Goal: Navigation & Orientation: Find specific page/section

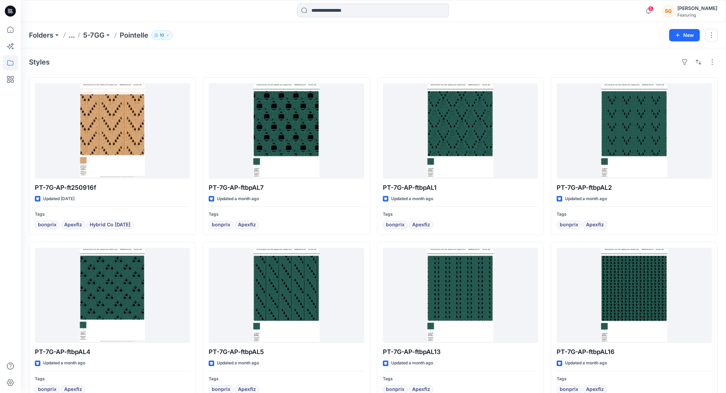
scroll to position [802, 0]
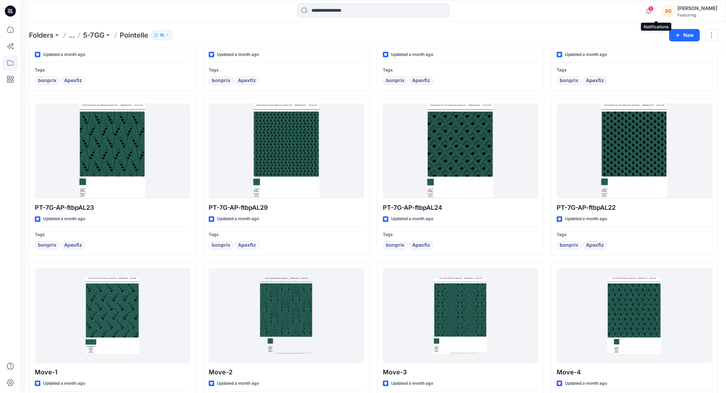
click at [654, 6] on span "5" at bounding box center [651, 9] width 6 height 6
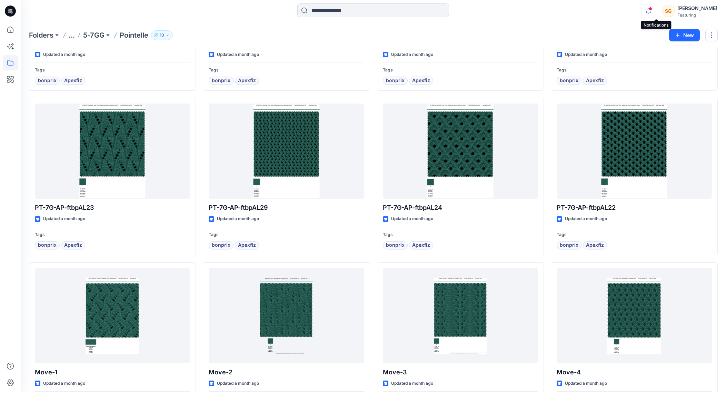
click at [655, 15] on icon "button" at bounding box center [648, 11] width 13 height 14
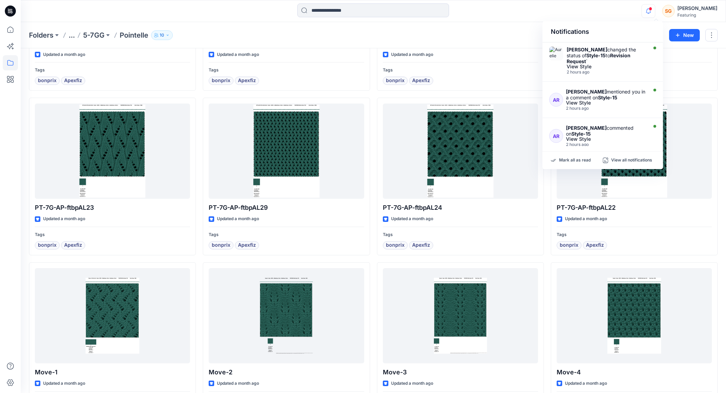
click at [654, 8] on icon "button" at bounding box center [648, 11] width 13 height 14
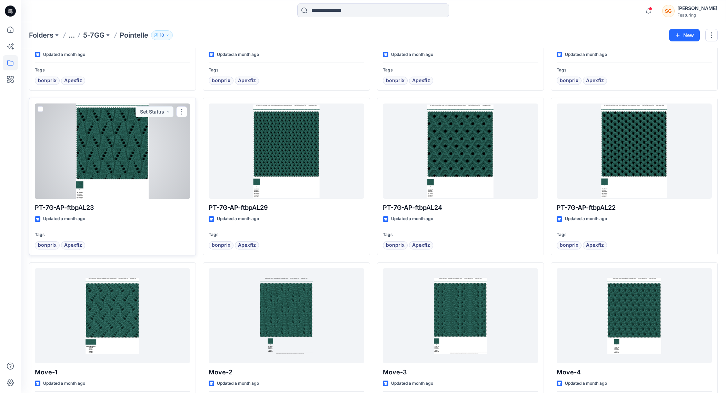
click at [121, 150] on div at bounding box center [112, 152] width 155 height 96
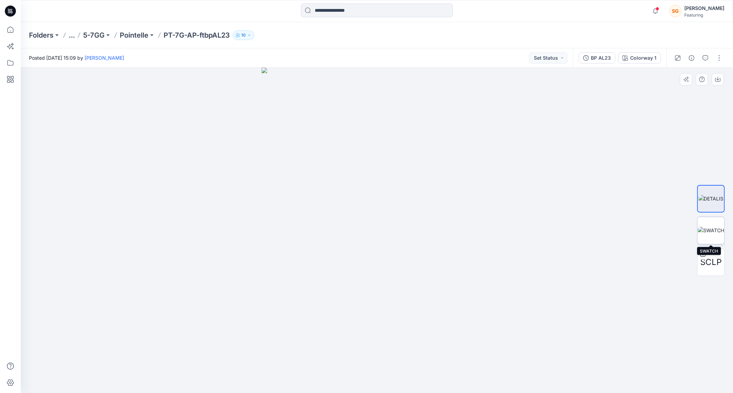
click at [702, 234] on img at bounding box center [711, 230] width 26 height 7
click at [132, 32] on p "Pointelle" at bounding box center [134, 35] width 29 height 10
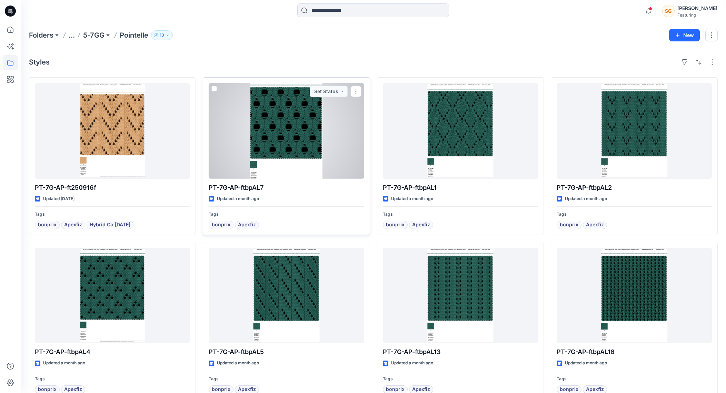
click at [286, 134] on div at bounding box center [286, 131] width 155 height 96
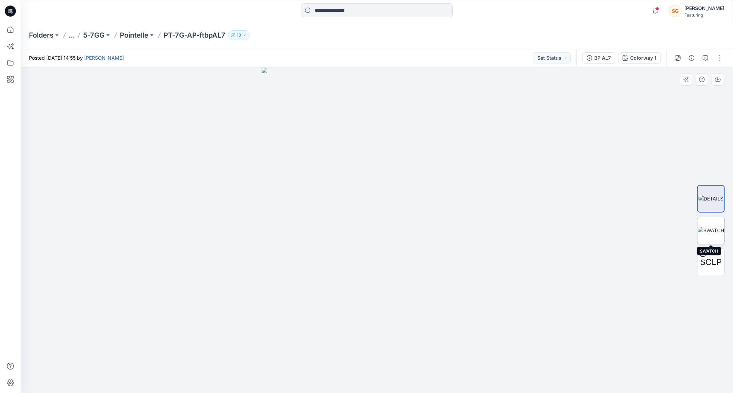
click at [708, 231] on img at bounding box center [711, 230] width 26 height 7
click at [5, 31] on icon at bounding box center [10, 29] width 15 height 15
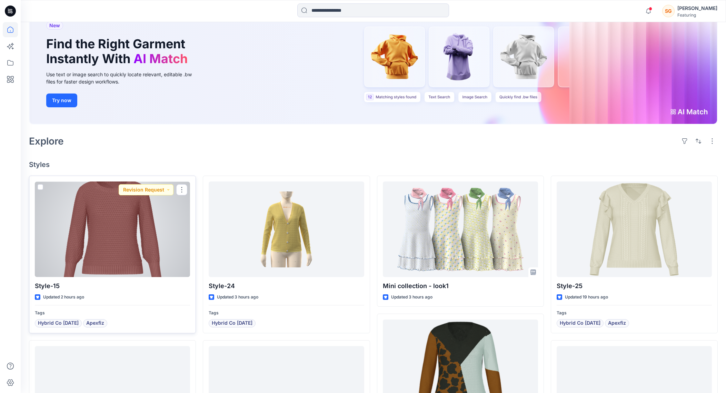
scroll to position [56, 0]
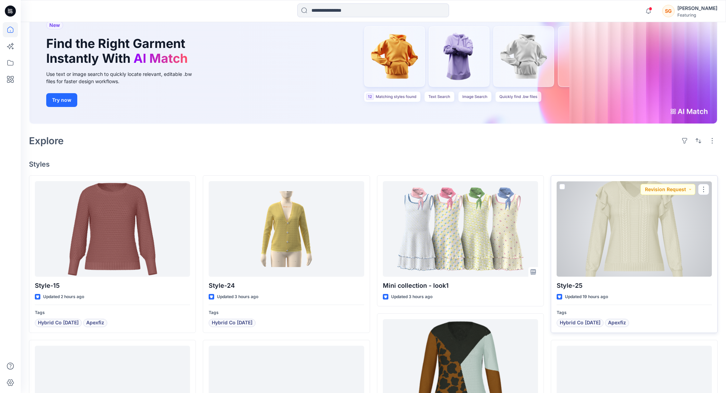
click at [611, 242] on div at bounding box center [634, 229] width 155 height 96
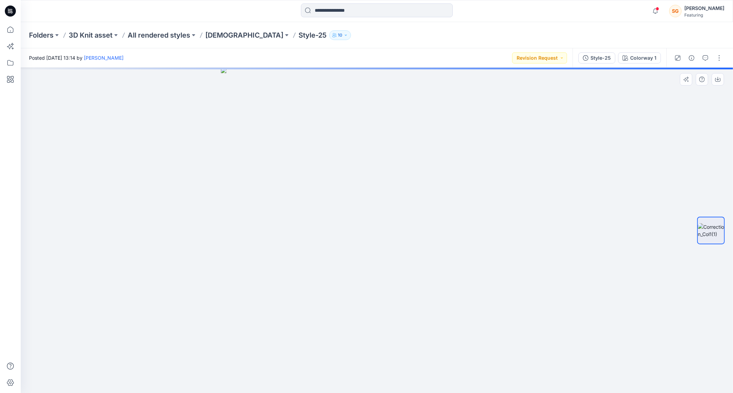
click at [371, 256] on img at bounding box center [377, 230] width 312 height 325
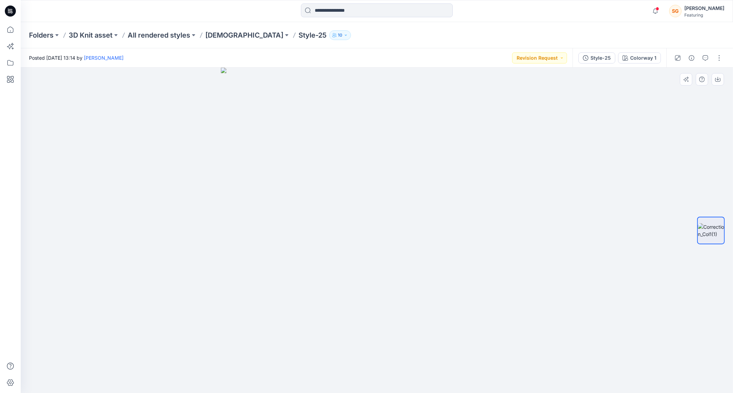
click at [407, 269] on img at bounding box center [377, 230] width 312 height 325
